Goal: Entertainment & Leisure: Consume media (video, audio)

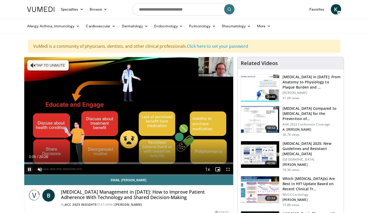
click at [29, 169] on span "Video Player" at bounding box center [29, 169] width 10 height 10
